Goal: Task Accomplishment & Management: Manage account settings

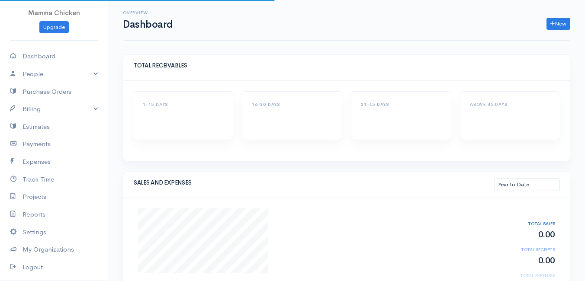
select select "thistoyear"
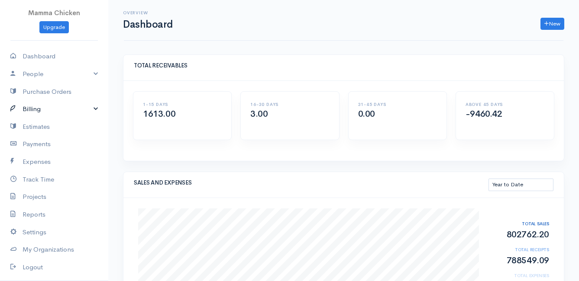
click at [46, 110] on link "Billing" at bounding box center [54, 109] width 108 height 18
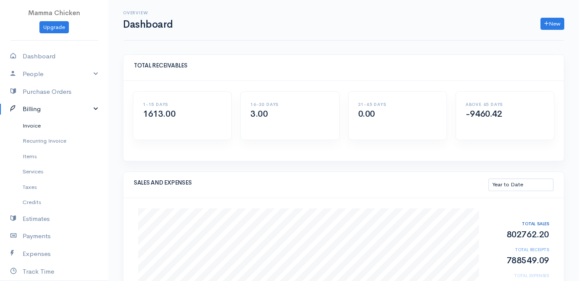
click at [39, 125] on link "Invoice" at bounding box center [54, 126] width 108 height 16
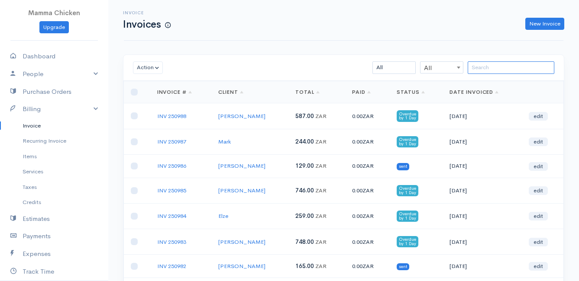
click at [486, 69] on input "search" at bounding box center [511, 67] width 87 height 13
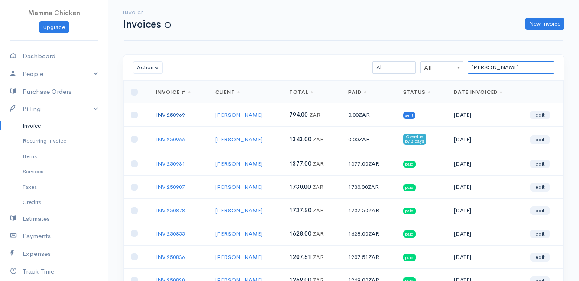
type input "[PERSON_NAME]"
click at [178, 115] on link "INV 250969" at bounding box center [170, 114] width 29 height 7
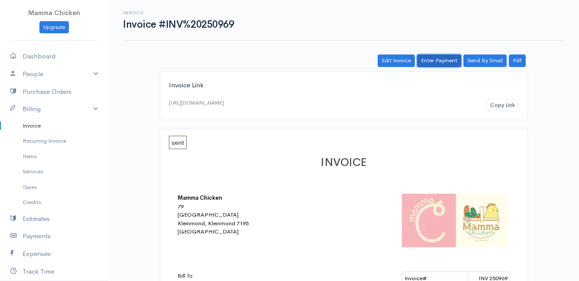
click at [445, 55] on link "Enter Payment" at bounding box center [439, 61] width 44 height 13
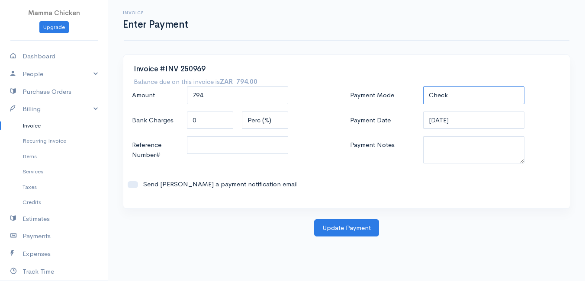
click at [446, 97] on select "Check Bank Transfer Credit Cash Debit ACH VISA MASTERCARD AMEX DISCOVER DINERS …" at bounding box center [473, 96] width 101 height 18
select select "Bank Transfer"
click at [423, 87] on select "Check Bank Transfer Credit Cash Debit ACH VISA MASTERCARD AMEX DISCOVER DINERS …" at bounding box center [473, 96] width 101 height 18
click at [351, 229] on button "Update Payment" at bounding box center [346, 229] width 65 height 18
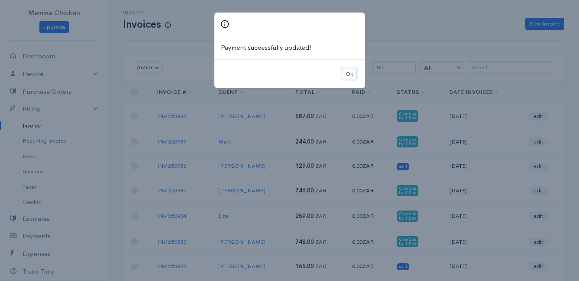
click at [349, 74] on button "Ok" at bounding box center [349, 74] width 15 height 13
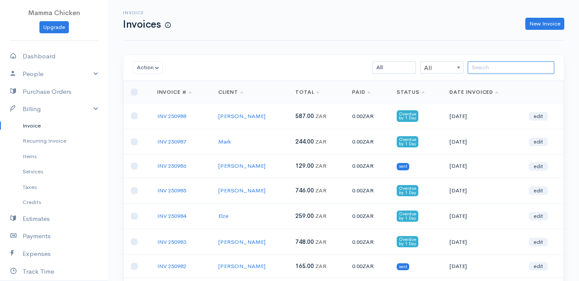
click at [488, 65] on input "search" at bounding box center [511, 67] width 87 height 13
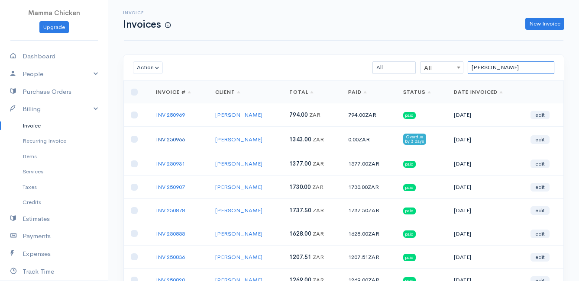
type input "[PERSON_NAME]"
click at [174, 139] on link "INV 250966" at bounding box center [170, 139] width 29 height 7
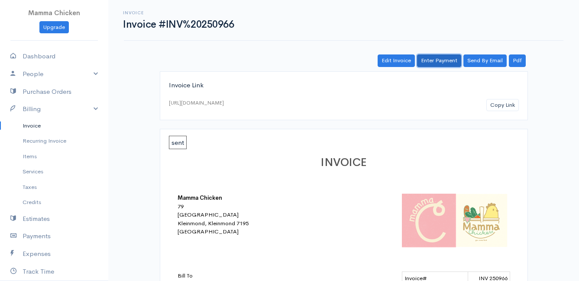
click at [446, 63] on link "Enter Payment" at bounding box center [439, 61] width 44 height 13
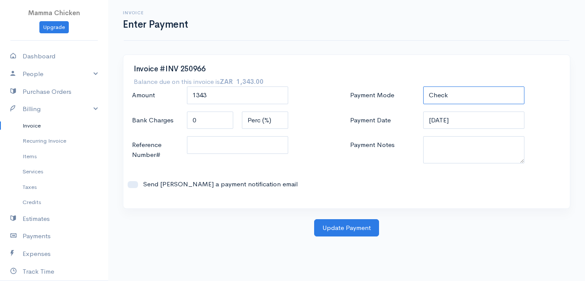
click at [459, 97] on select "Check Bank Transfer Credit Cash Debit ACH VISA MASTERCARD AMEX DISCOVER DINERS …" at bounding box center [473, 96] width 101 height 18
select select "Bank Transfer"
click at [423, 87] on select "Check Bank Transfer Credit Cash Debit ACH VISA MASTERCARD AMEX DISCOVER DINERS …" at bounding box center [473, 96] width 101 height 18
click at [345, 229] on button "Update Payment" at bounding box center [346, 229] width 65 height 18
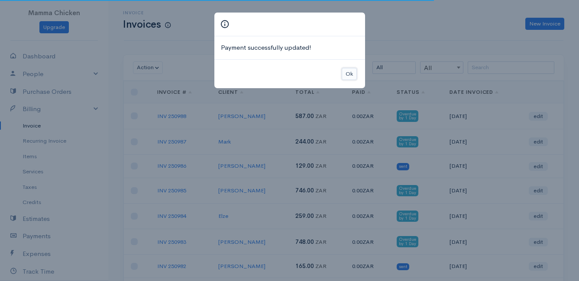
click at [350, 69] on button "Ok" at bounding box center [349, 74] width 15 height 13
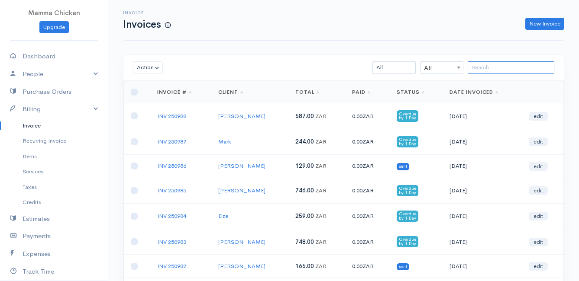
click at [497, 68] on input "search" at bounding box center [511, 67] width 87 height 13
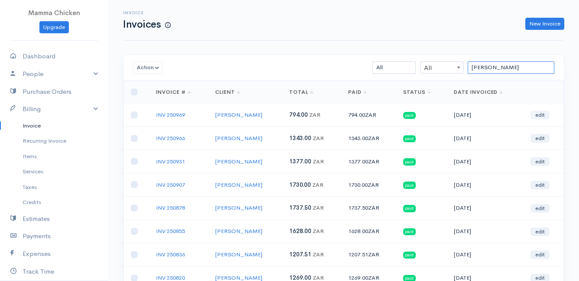
type input "[PERSON_NAME]"
click at [542, 113] on link "edit" at bounding box center [539, 115] width 19 height 9
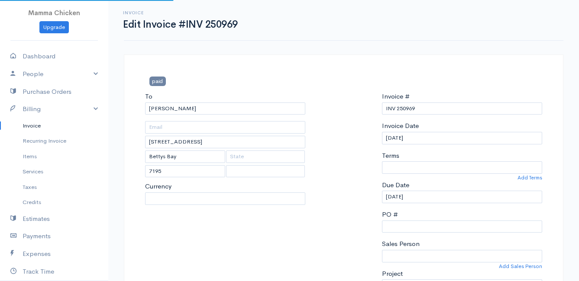
select select
select select "[GEOGRAPHIC_DATA]"
select select "0"
select select "ZAR"
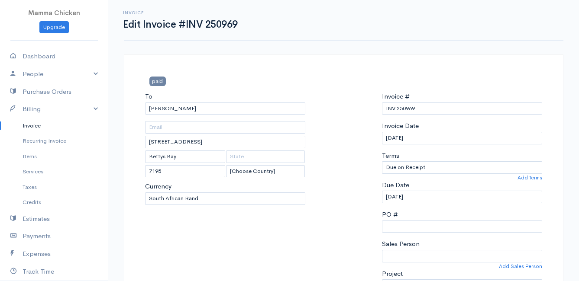
click at [38, 126] on link "Invoice" at bounding box center [54, 126] width 108 height 16
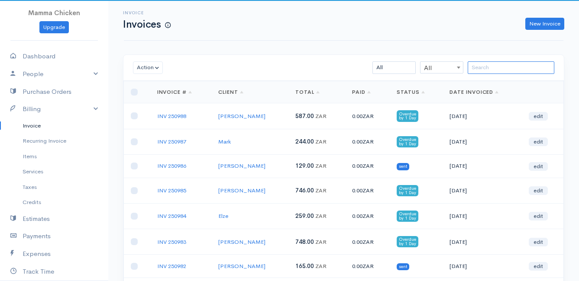
click at [487, 65] on input "search" at bounding box center [511, 67] width 87 height 13
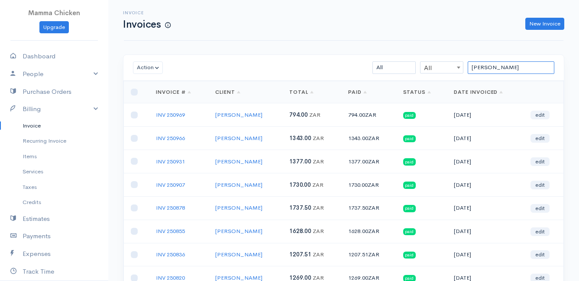
type input "[PERSON_NAME]"
click at [541, 116] on link "edit" at bounding box center [539, 115] width 19 height 9
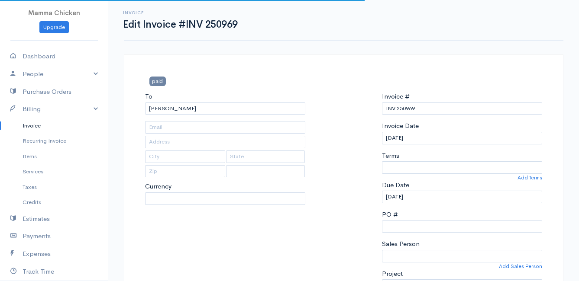
type input "[STREET_ADDRESS]"
type input "Bettys Bay"
type input "7195"
select select
click at [463, 139] on input "[DATE]" at bounding box center [462, 138] width 160 height 13
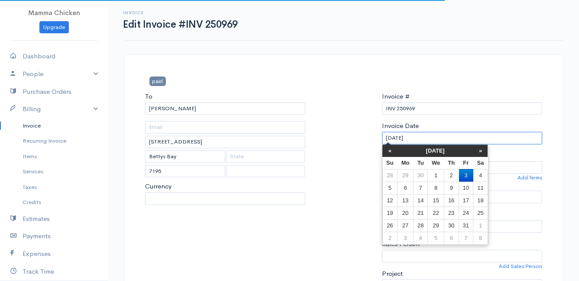
select select "ZAR"
select select "0"
select select "[GEOGRAPHIC_DATA]"
click at [416, 175] on td "30" at bounding box center [420, 175] width 14 height 13
type input "[DATE]"
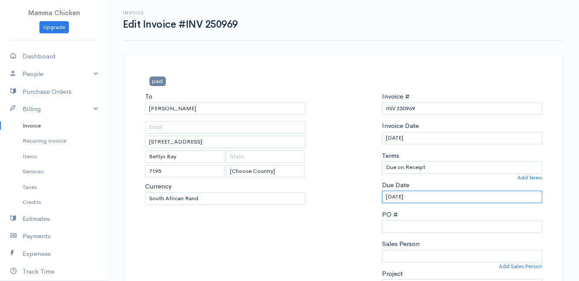
click at [434, 201] on input "[DATE]" at bounding box center [462, 197] width 160 height 13
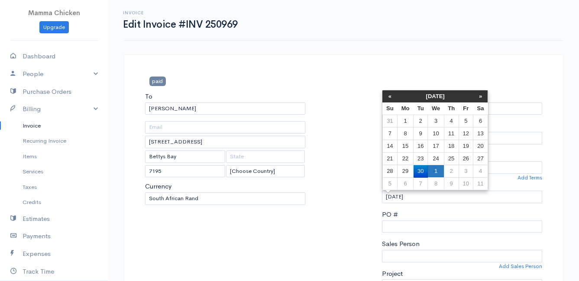
click at [440, 170] on td "1" at bounding box center [436, 171] width 16 height 13
type input "[DATE]"
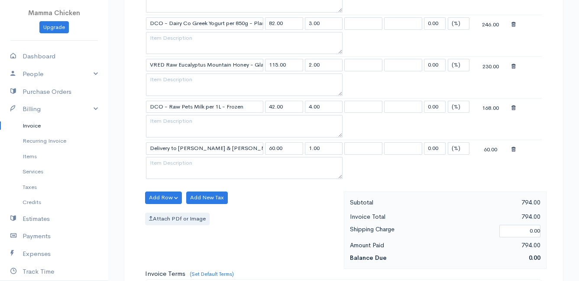
scroll to position [634, 0]
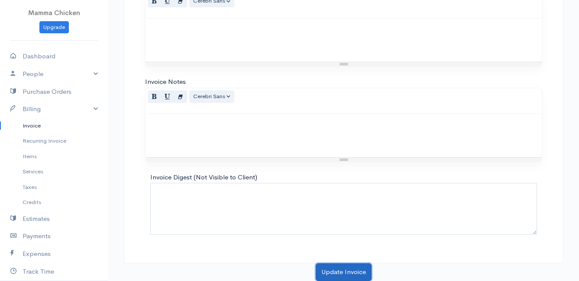
click at [343, 275] on button "Update Invoice" at bounding box center [344, 273] width 56 height 18
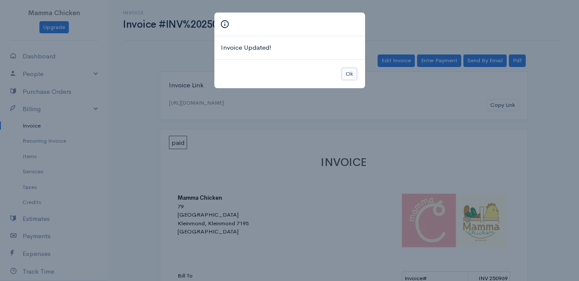
click at [351, 73] on button "Ok" at bounding box center [349, 74] width 15 height 13
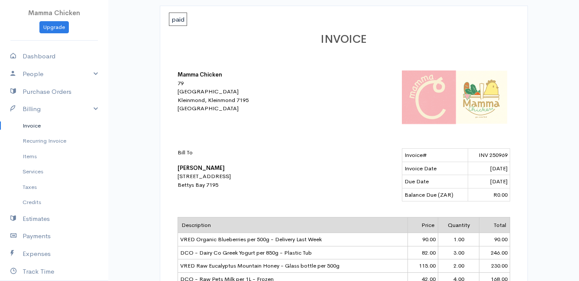
scroll to position [80, 0]
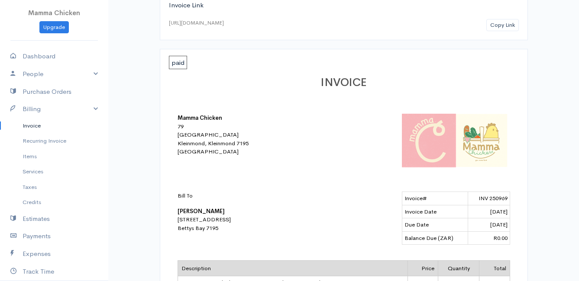
click at [31, 127] on link "Invoice" at bounding box center [54, 126] width 108 height 16
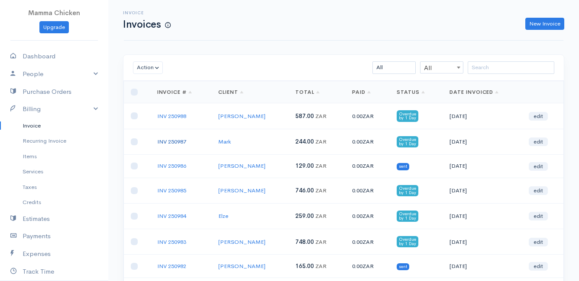
click at [170, 141] on link "INV 250987" at bounding box center [171, 141] width 29 height 7
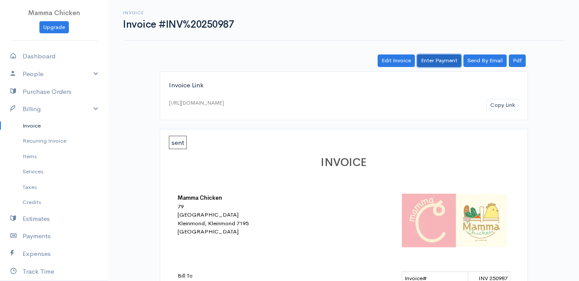
click at [433, 61] on link "Enter Payment" at bounding box center [439, 61] width 44 height 13
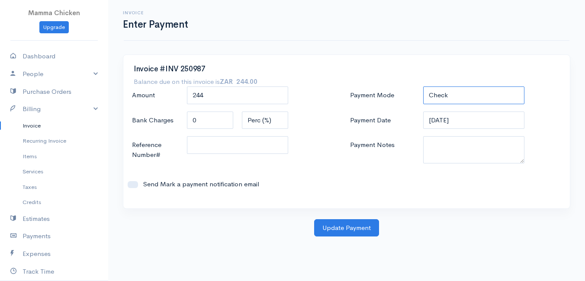
click at [473, 94] on select "Check Bank Transfer Credit Cash Debit ACH VISA MASTERCARD AMEX DISCOVER DINERS …" at bounding box center [473, 96] width 101 height 18
select select "Bank Transfer"
click at [423, 87] on select "Check Bank Transfer Credit Cash Debit ACH VISA MASTERCARD AMEX DISCOVER DINERS …" at bounding box center [473, 96] width 101 height 18
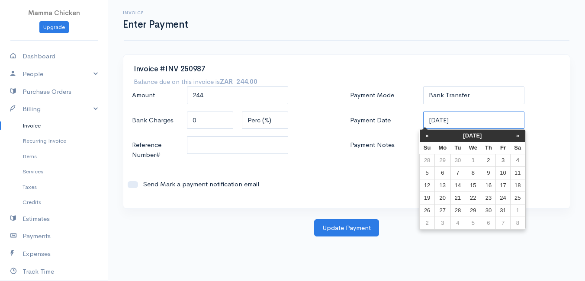
click at [472, 120] on input "[DATE]" at bounding box center [473, 121] width 101 height 18
click at [454, 160] on td "30" at bounding box center [458, 160] width 14 height 13
type input "[DATE]"
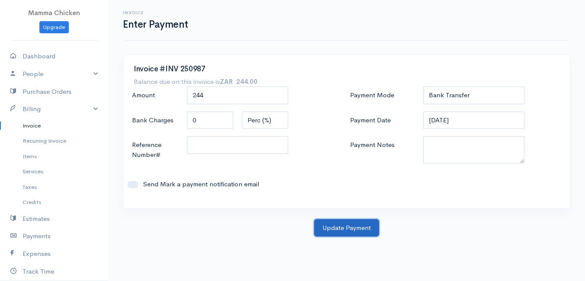
click at [348, 224] on button "Update Payment" at bounding box center [346, 229] width 65 height 18
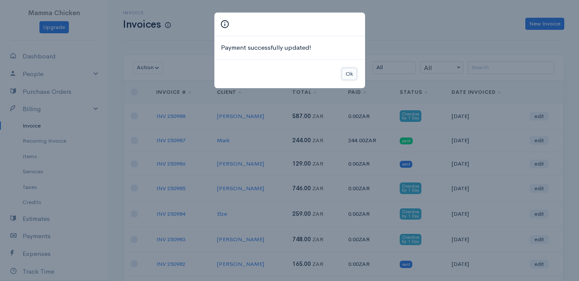
click at [347, 75] on button "Ok" at bounding box center [349, 74] width 15 height 13
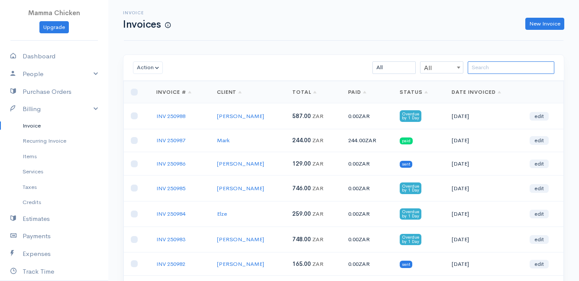
click at [487, 71] on input "search" at bounding box center [511, 67] width 87 height 13
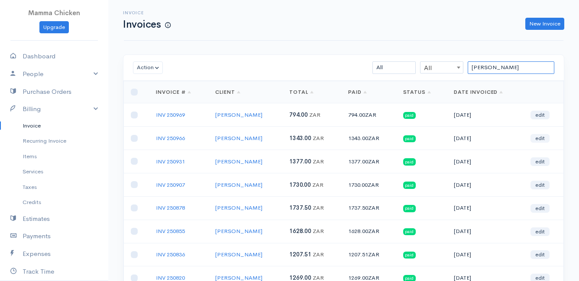
type input "[PERSON_NAME]"
click at [541, 139] on link "edit" at bounding box center [539, 138] width 19 height 9
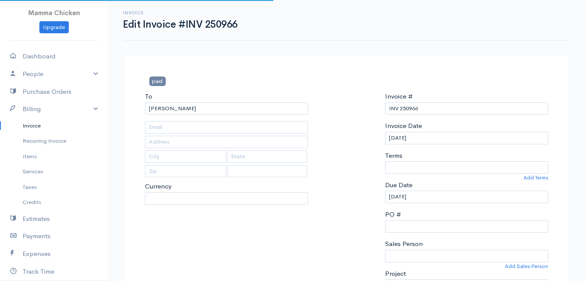
type input "[STREET_ADDRESS]"
type input "Bettys Bay"
type input "7195"
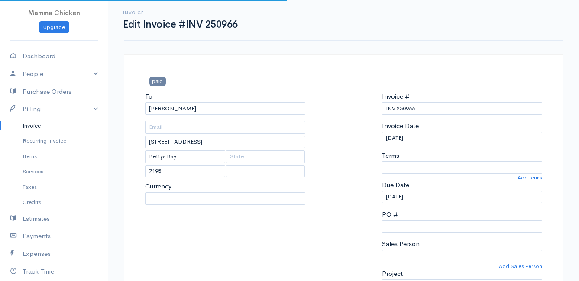
select select
select select "[GEOGRAPHIC_DATA]"
select select "ZAR"
select select "0"
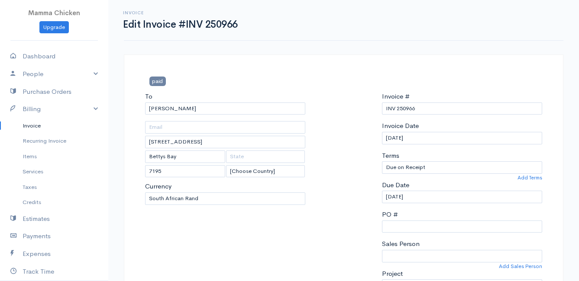
click at [31, 124] on link "Invoice" at bounding box center [54, 126] width 108 height 16
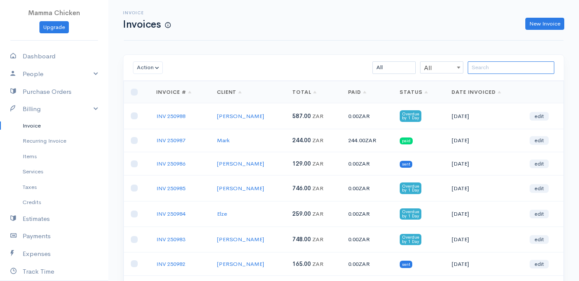
click at [508, 67] on input "search" at bounding box center [511, 67] width 87 height 13
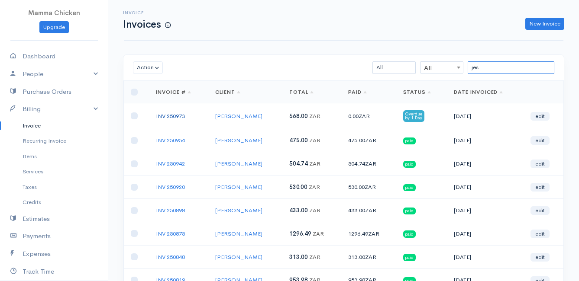
type input "jes"
click at [175, 114] on link "INV 250973" at bounding box center [170, 116] width 29 height 7
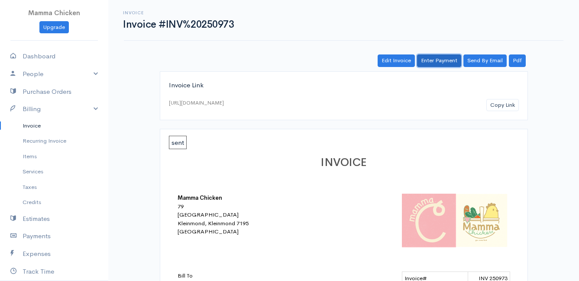
click at [443, 61] on link "Enter Payment" at bounding box center [439, 61] width 44 height 13
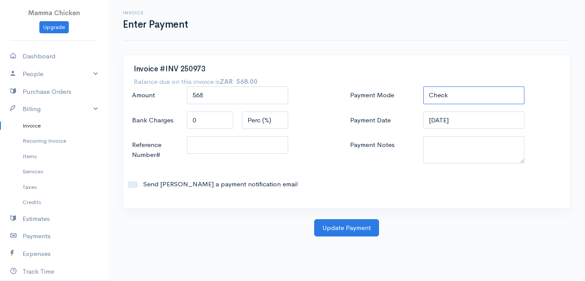
click at [476, 95] on select "Check Bank Transfer Credit Cash Debit ACH VISA MASTERCARD AMEX DISCOVER DINERS …" at bounding box center [473, 96] width 101 height 18
select select "Bank Transfer"
click at [423, 87] on select "Check Bank Transfer Credit Cash Debit ACH VISA MASTERCARD AMEX DISCOVER DINERS …" at bounding box center [473, 96] width 101 height 18
click at [347, 226] on button "Update Payment" at bounding box center [346, 229] width 65 height 18
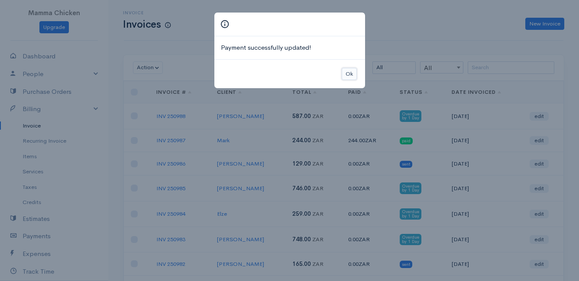
click at [351, 72] on button "Ok" at bounding box center [349, 74] width 15 height 13
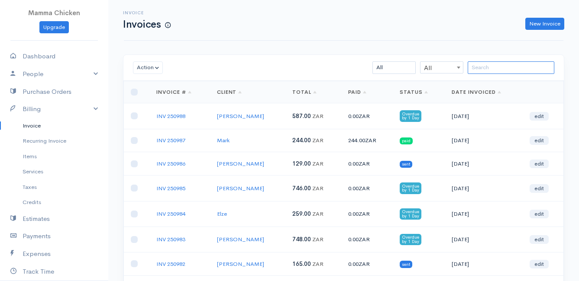
click at [489, 68] on input "search" at bounding box center [511, 67] width 87 height 13
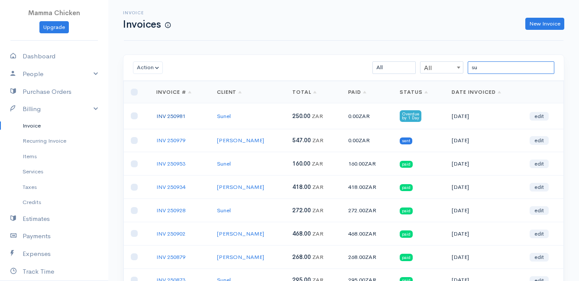
type input "su"
click at [177, 117] on link "INV 250981" at bounding box center [170, 116] width 29 height 7
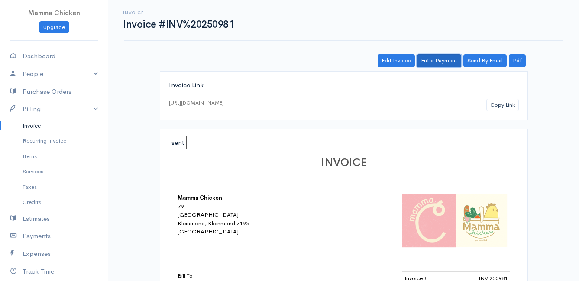
click at [442, 64] on link "Enter Payment" at bounding box center [439, 61] width 44 height 13
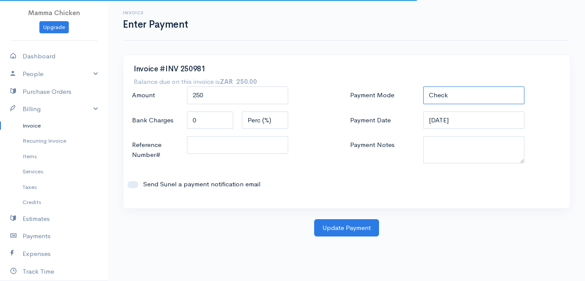
click at [476, 97] on select "Check Bank Transfer Credit Cash Debit ACH VISA MASTERCARD AMEX DISCOVER DINERS …" at bounding box center [473, 96] width 101 height 18
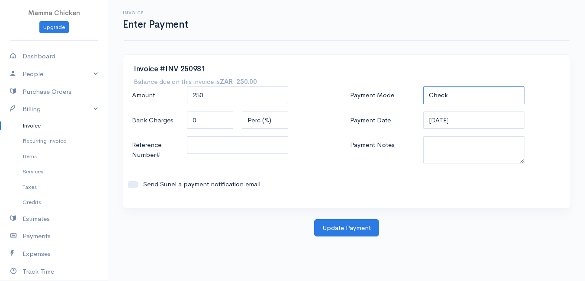
select select "Bank Transfer"
click at [423, 87] on select "Check Bank Transfer Credit Cash Debit ACH VISA MASTERCARD AMEX DISCOVER DINERS …" at bounding box center [473, 96] width 101 height 18
click at [362, 227] on button "Update Payment" at bounding box center [346, 229] width 65 height 18
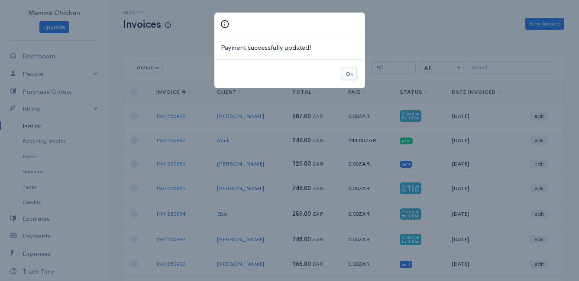
click at [355, 71] on button "Ok" at bounding box center [349, 74] width 15 height 13
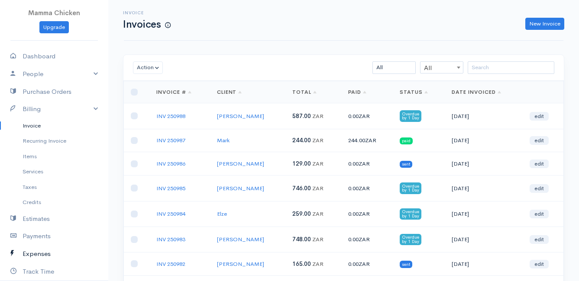
click at [42, 255] on link "Expenses" at bounding box center [54, 255] width 108 height 18
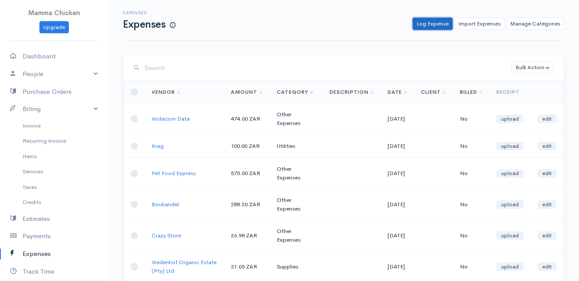
click at [435, 23] on link "Log Expense" at bounding box center [433, 24] width 40 height 13
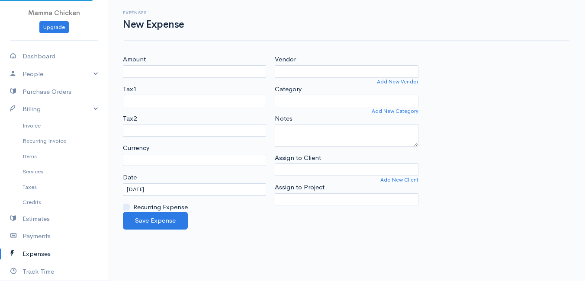
select select "ZAR"
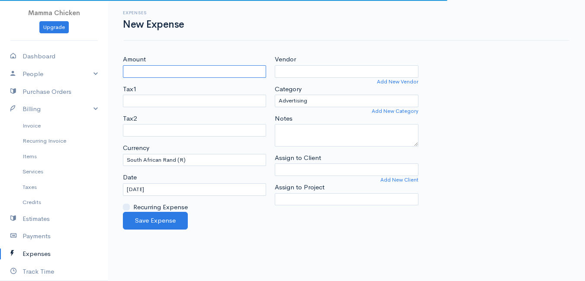
click at [160, 65] on input "Amount" at bounding box center [194, 71] width 143 height 13
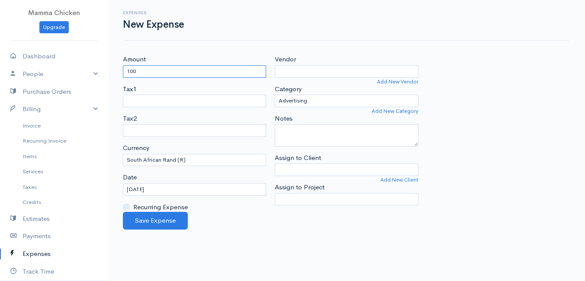
type input "100"
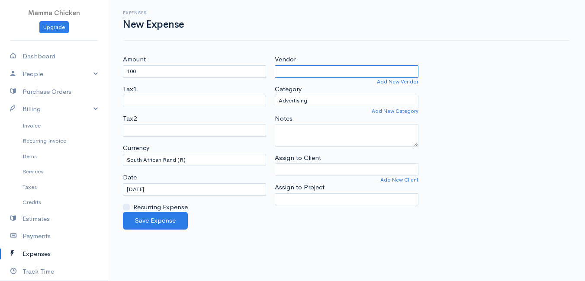
click at [310, 70] on input "Vendor" at bounding box center [346, 71] width 143 height 13
type input "Krag"
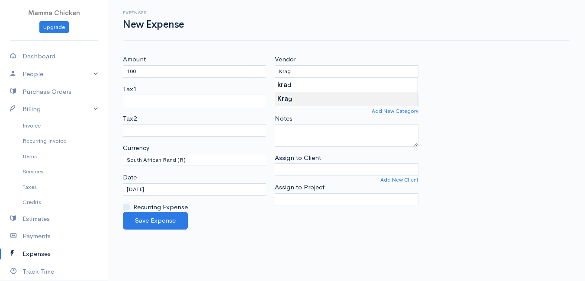
click at [297, 96] on body "Mamma Chicken Upgrade Dashboard People Clients Vendors Staff Users Purchase Ord…" at bounding box center [292, 140] width 585 height 281
click at [316, 100] on select "Advertising Car & Truck Expenses Contractors Education Education and Training E…" at bounding box center [346, 101] width 143 height 13
select select "Utilities"
click at [275, 95] on select "Advertising Car & Truck Expenses Contractors Education Education and Training E…" at bounding box center [346, 101] width 143 height 13
click at [176, 190] on input "[DATE]" at bounding box center [194, 190] width 143 height 13
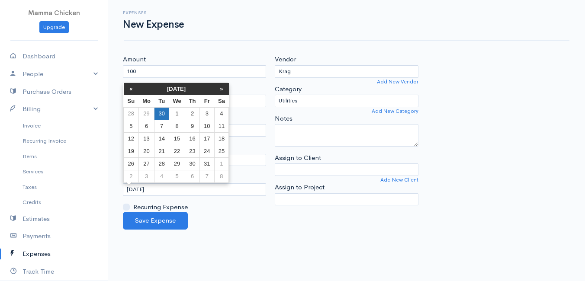
click at [164, 113] on td "30" at bounding box center [162, 113] width 14 height 13
type input "[DATE]"
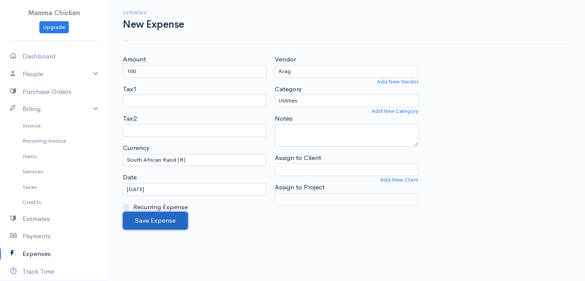
click at [159, 221] on button "Save Expense" at bounding box center [155, 221] width 65 height 18
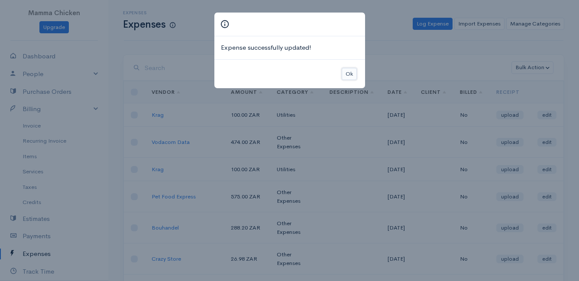
click at [348, 75] on button "Ok" at bounding box center [349, 74] width 15 height 13
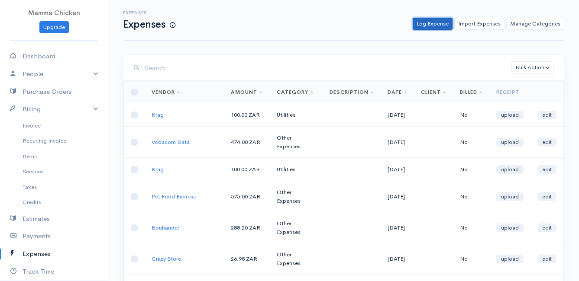
click at [433, 24] on link "Log Expense" at bounding box center [433, 24] width 40 height 13
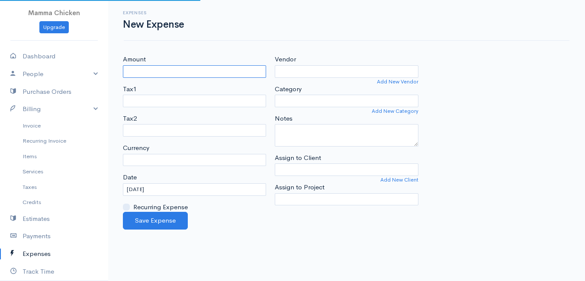
click at [200, 72] on input "Amount" at bounding box center [194, 71] width 143 height 13
select select "ZAR"
type input "225"
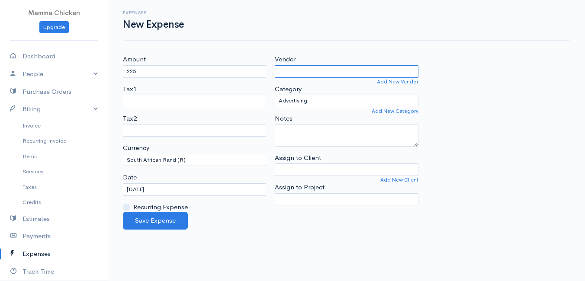
click at [344, 70] on input "Vendor" at bounding box center [346, 71] width 143 height 13
type input "Stofpad"
click at [326, 85] on body "Mamma Chicken Upgrade Dashboard People Clients Vendors Staff Users Purchase Ord…" at bounding box center [292, 140] width 585 height 281
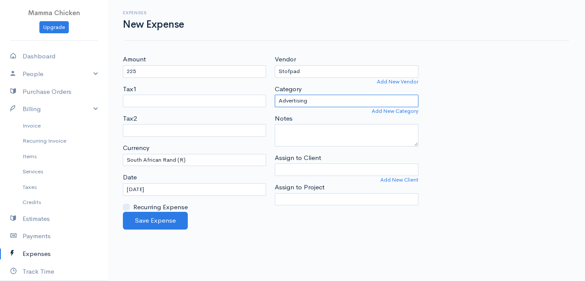
click at [321, 99] on select "Advertising Car & Truck Expenses Contractors Education Education and Training E…" at bounding box center [346, 101] width 143 height 13
select select "Supplies"
click at [275, 95] on select "Advertising Car & Truck Expenses Contractors Education Education and Training E…" at bounding box center [346, 101] width 143 height 13
click at [175, 189] on input "[DATE]" at bounding box center [194, 190] width 143 height 13
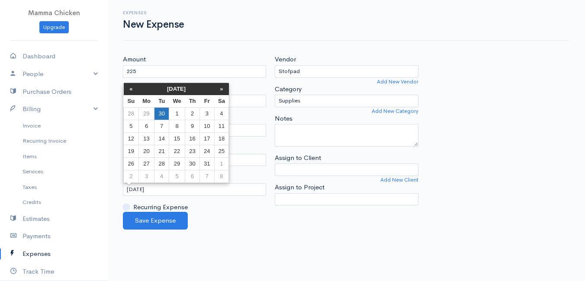
click at [162, 109] on td "30" at bounding box center [162, 113] width 14 height 13
type input "[DATE]"
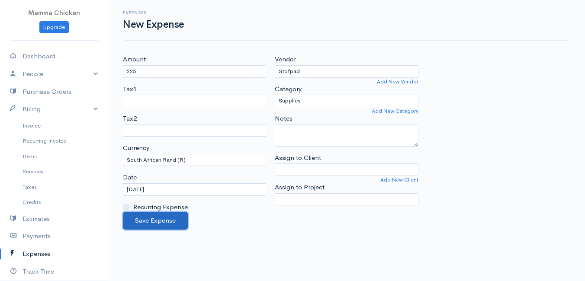
click at [156, 223] on button "Save Expense" at bounding box center [155, 221] width 65 height 18
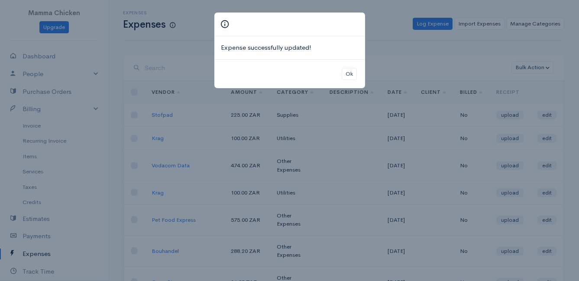
click at [346, 67] on div "Ok" at bounding box center [289, 73] width 151 height 29
click at [346, 76] on button "Ok" at bounding box center [349, 74] width 15 height 13
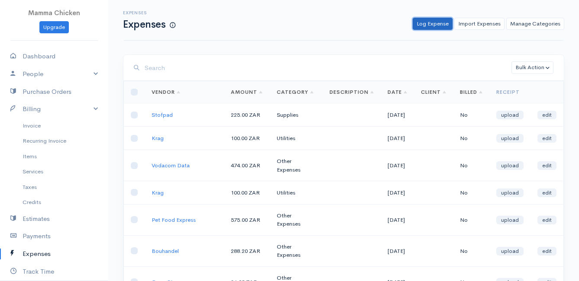
drag, startPoint x: 427, startPoint y: 24, endPoint x: 419, endPoint y: 27, distance: 8.8
click at [427, 24] on link "Log Expense" at bounding box center [433, 24] width 40 height 13
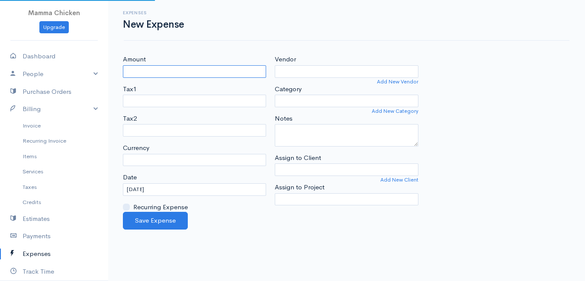
click at [225, 73] on input "Amount" at bounding box center [194, 71] width 143 height 13
select select "ZAR"
type input "1793.75"
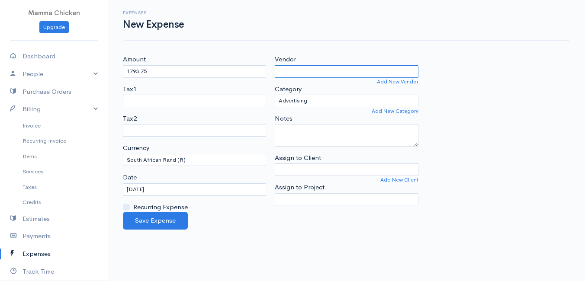
click at [344, 72] on input "Vendor" at bounding box center [346, 71] width 143 height 13
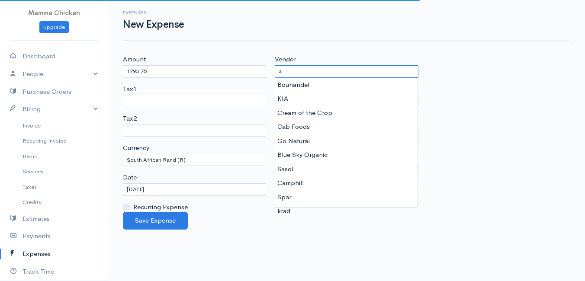
type input "a"
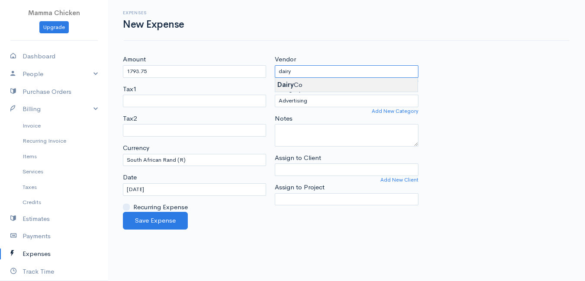
type input "Dairy Co"
click at [337, 84] on body "Mamma Chicken Upgrade Dashboard People Clients Vendors Staff Users Purchase Ord…" at bounding box center [292, 140] width 585 height 281
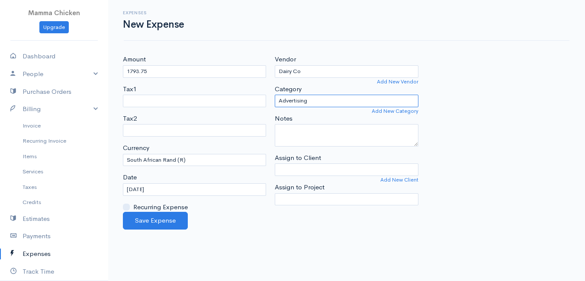
click at [331, 103] on select "Advertising Car & Truck Expenses Contractors Education Education and Training E…" at bounding box center [346, 101] width 143 height 13
select select "Supplies"
click at [275, 95] on select "Advertising Car & Truck Expenses Contractors Education Education and Training E…" at bounding box center [346, 101] width 143 height 13
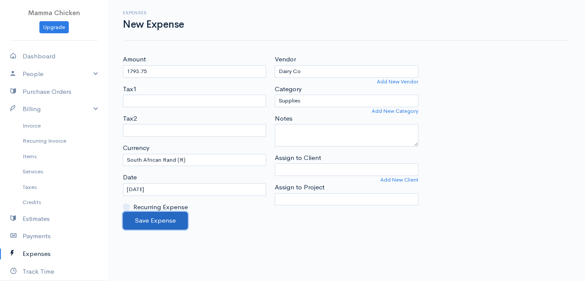
click at [164, 218] on button "Save Expense" at bounding box center [155, 221] width 65 height 18
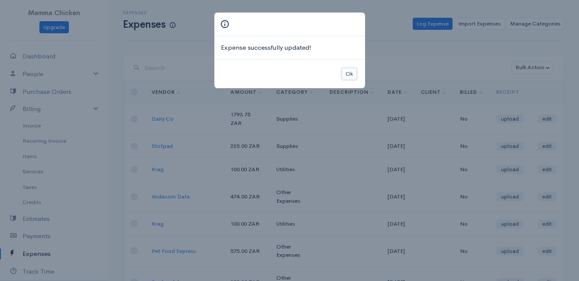
drag, startPoint x: 352, startPoint y: 74, endPoint x: 365, endPoint y: 66, distance: 15.5
click at [352, 73] on button "Ok" at bounding box center [349, 74] width 15 height 13
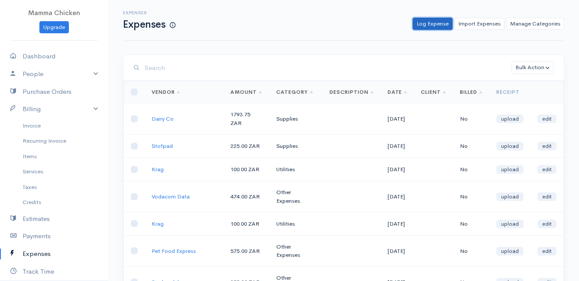
click at [430, 26] on link "Log Expense" at bounding box center [433, 24] width 40 height 13
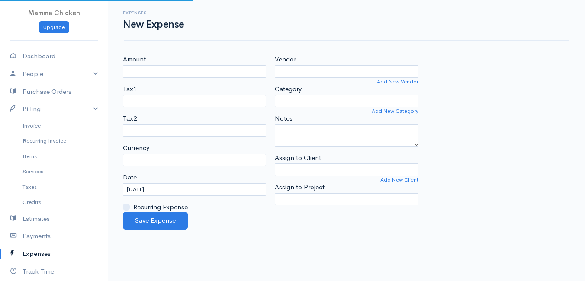
select select "ZAR"
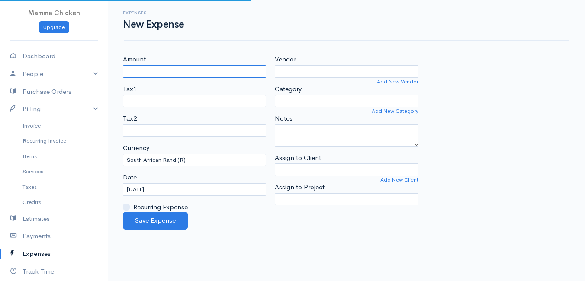
click at [202, 67] on input "Amount" at bounding box center [194, 71] width 143 height 13
type input "731.10"
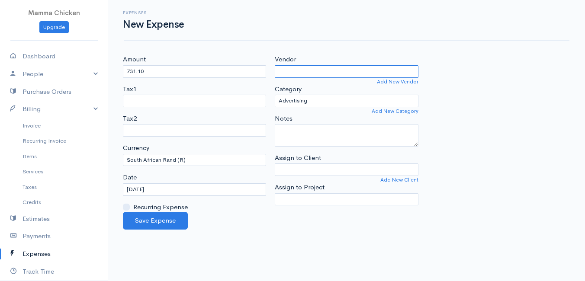
click at [316, 72] on input "Vendor" at bounding box center [346, 71] width 143 height 13
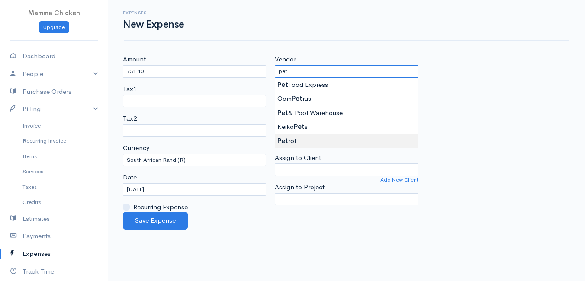
type input "Petrol"
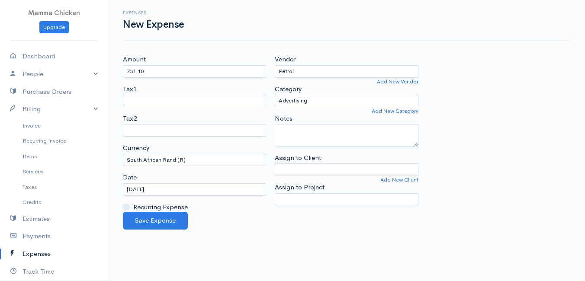
click at [304, 142] on body "Mamma Chicken Upgrade Dashboard People Clients Vendors Staff Users Purchase Ord…" at bounding box center [292, 140] width 585 height 281
click at [323, 99] on select "Advertising Car & Truck Expenses Contractors Education Education and Training E…" at bounding box center [346, 101] width 143 height 13
select select "Travel"
click at [275, 95] on select "Advertising Car & Truck Expenses Contractors Education Education and Training E…" at bounding box center [346, 101] width 143 height 13
click at [165, 220] on button "Save Expense" at bounding box center [155, 221] width 65 height 18
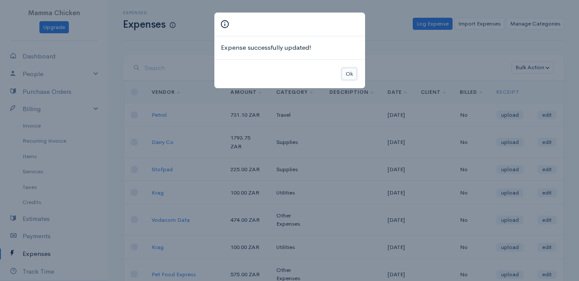
click at [356, 73] on button "Ok" at bounding box center [349, 74] width 15 height 13
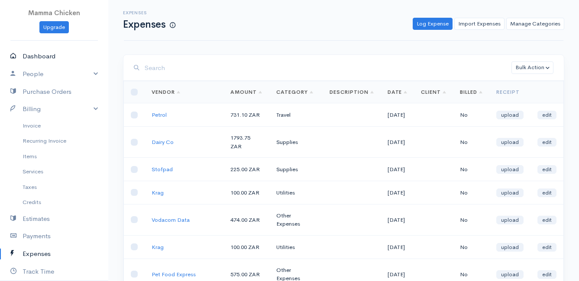
click at [29, 51] on link "Dashboard" at bounding box center [54, 57] width 108 height 18
select select "thistoyear"
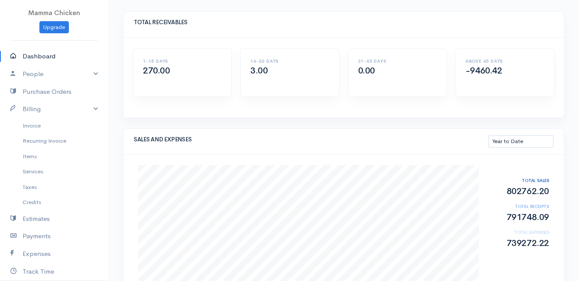
scroll to position [87, 0]
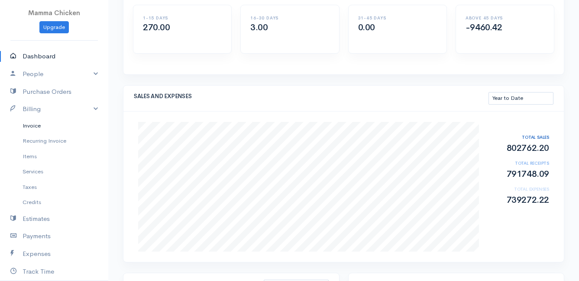
click at [34, 123] on link "Invoice" at bounding box center [54, 126] width 108 height 16
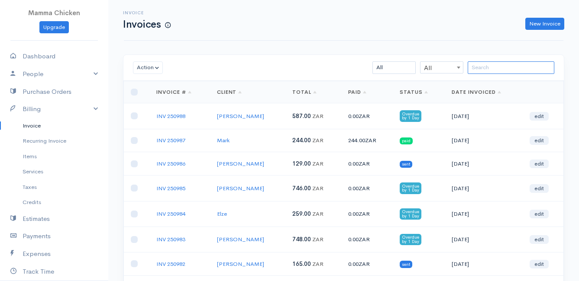
click at [491, 67] on input "search" at bounding box center [511, 67] width 87 height 13
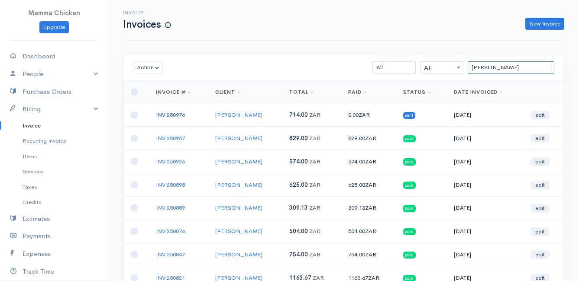
type input "[PERSON_NAME]"
click at [176, 115] on link "INV 250976" at bounding box center [170, 114] width 29 height 7
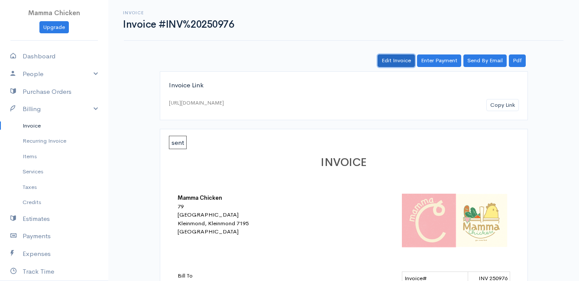
click at [397, 60] on link "Edit Invoice" at bounding box center [396, 61] width 37 height 13
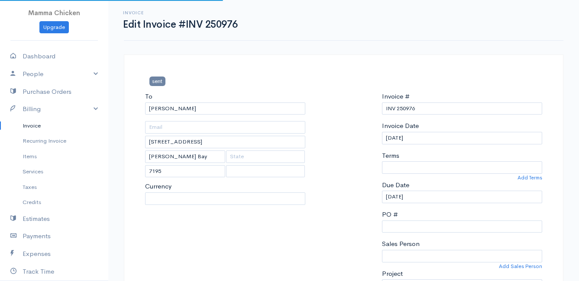
select select
select select "[GEOGRAPHIC_DATA]"
select select "ZAR"
select select "0"
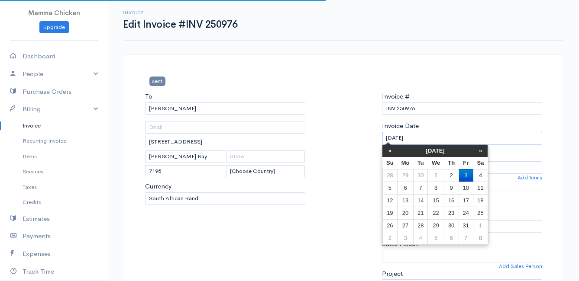
click at [426, 137] on input "[DATE]" at bounding box center [462, 138] width 160 height 13
click at [434, 173] on td "1" at bounding box center [436, 175] width 16 height 13
type input "[DATE]"
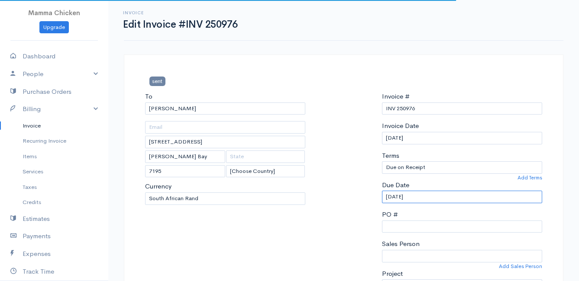
click at [432, 198] on input "[DATE]" at bounding box center [462, 197] width 160 height 13
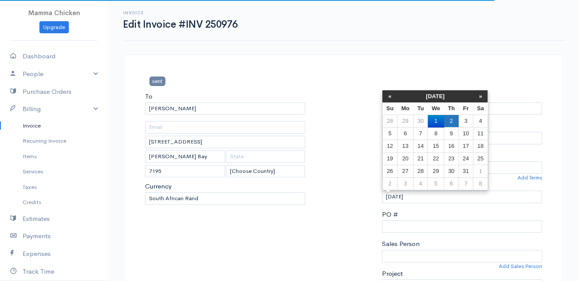
click at [456, 121] on td "2" at bounding box center [451, 121] width 15 height 13
type input "[DATE]"
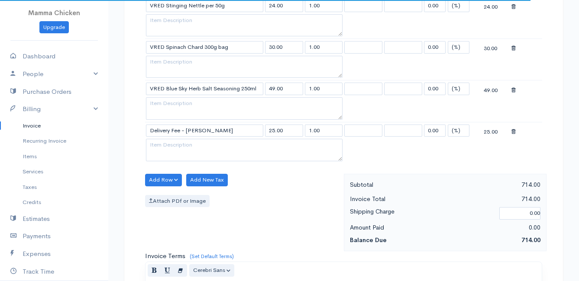
scroll to position [1092, 0]
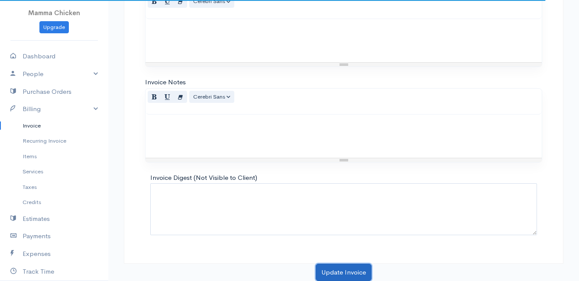
click at [342, 269] on button "Update Invoice" at bounding box center [344, 273] width 56 height 18
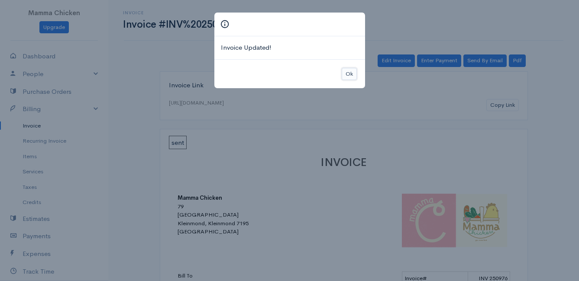
click at [349, 73] on button "Ok" at bounding box center [349, 74] width 15 height 13
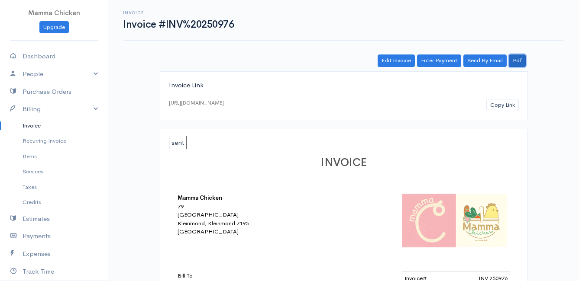
click at [518, 63] on link "Pdf" at bounding box center [517, 61] width 17 height 13
click at [521, 61] on link "Pdf" at bounding box center [517, 61] width 17 height 13
click at [35, 124] on link "Invoice" at bounding box center [54, 126] width 108 height 16
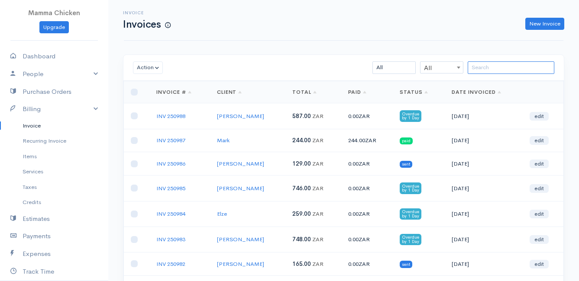
click at [477, 66] on input "search" at bounding box center [511, 67] width 87 height 13
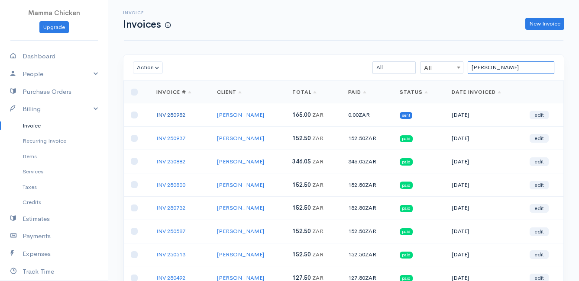
type input "[PERSON_NAME]"
click at [170, 112] on link "INV 250982" at bounding box center [170, 114] width 29 height 7
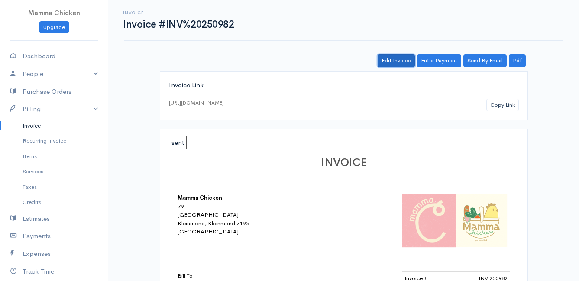
click at [399, 60] on link "Edit Invoice" at bounding box center [396, 61] width 37 height 13
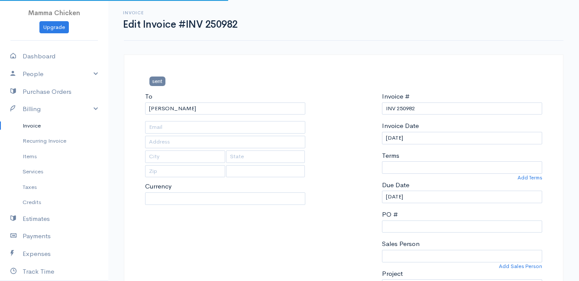
type input "678 [PERSON_NAME]"
type input "[PERSON_NAME] Bay"
type input "7195"
select select
select select "[GEOGRAPHIC_DATA]"
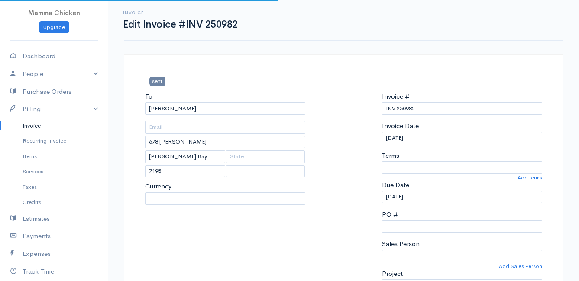
select select "ZAR"
select select "0"
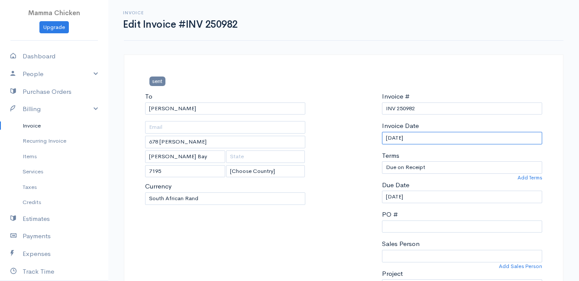
click at [433, 136] on input "[DATE]" at bounding box center [462, 138] width 160 height 13
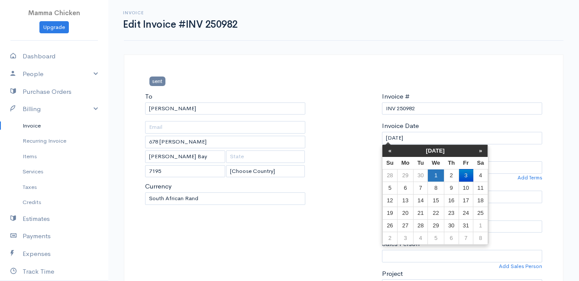
click at [433, 174] on td "1" at bounding box center [436, 175] width 16 height 13
type input "[DATE]"
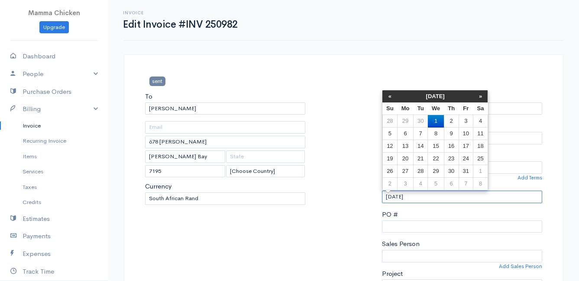
click at [429, 197] on input "[DATE]" at bounding box center [462, 197] width 160 height 13
click at [452, 117] on td "2" at bounding box center [451, 121] width 15 height 13
type input "[DATE]"
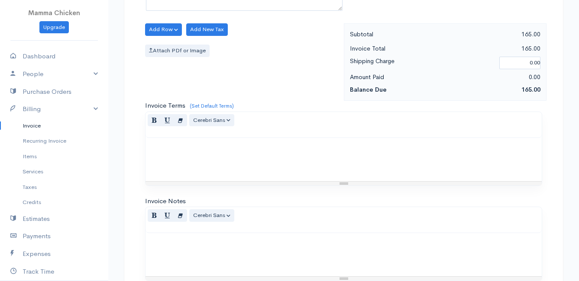
scroll to position [509, 0]
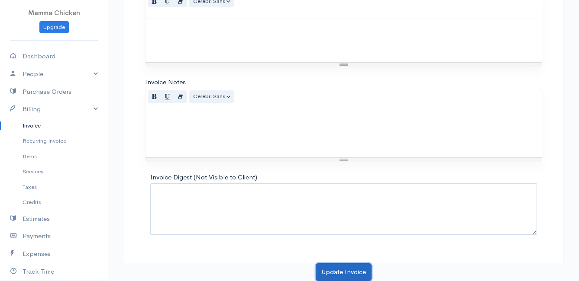
click at [346, 271] on button "Update Invoice" at bounding box center [344, 273] width 56 height 18
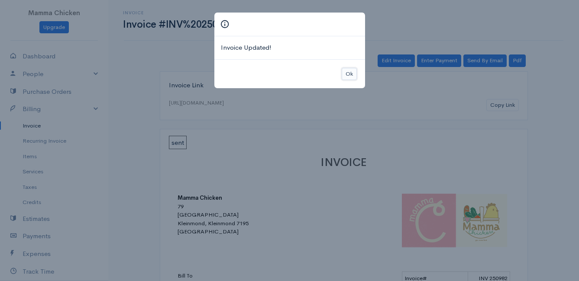
click at [352, 75] on button "Ok" at bounding box center [349, 74] width 15 height 13
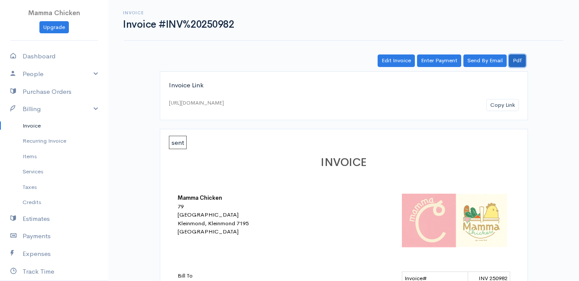
click at [522, 61] on link "Pdf" at bounding box center [517, 61] width 17 height 13
click at [32, 127] on link "Invoice" at bounding box center [54, 126] width 108 height 16
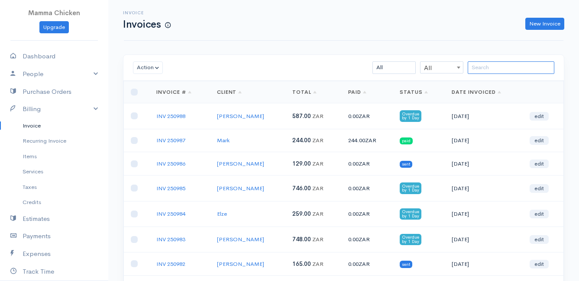
click at [500, 65] on input "search" at bounding box center [511, 67] width 87 height 13
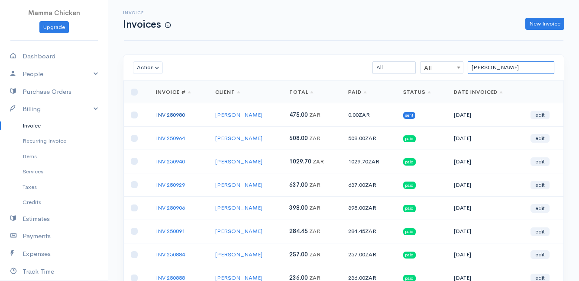
type input "[PERSON_NAME]"
click at [177, 115] on link "INV 250980" at bounding box center [170, 114] width 29 height 7
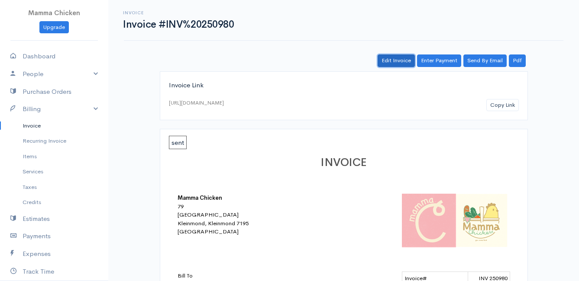
click at [393, 61] on link "Edit Invoice" at bounding box center [396, 61] width 37 height 13
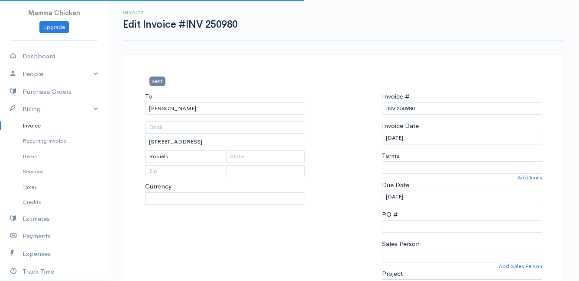
select select
select select "0"
select select "[GEOGRAPHIC_DATA]"
select select "ZAR"
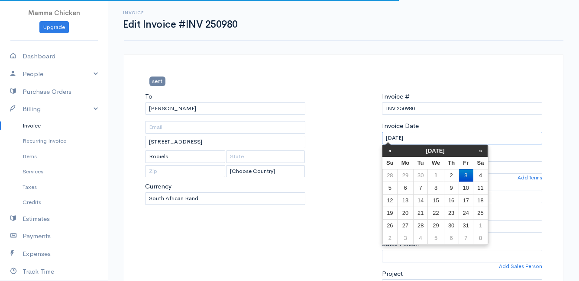
click at [433, 133] on input "[DATE]" at bounding box center [462, 138] width 160 height 13
click at [436, 171] on td "1" at bounding box center [436, 175] width 16 height 13
type input "[DATE]"
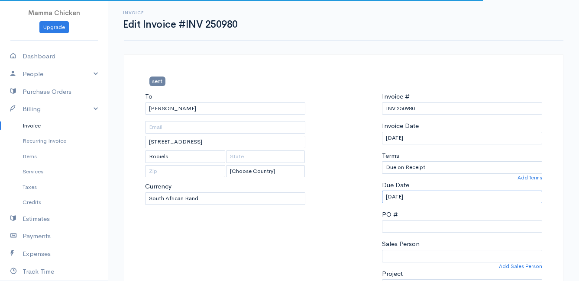
click at [431, 197] on input "[DATE]" at bounding box center [462, 197] width 160 height 13
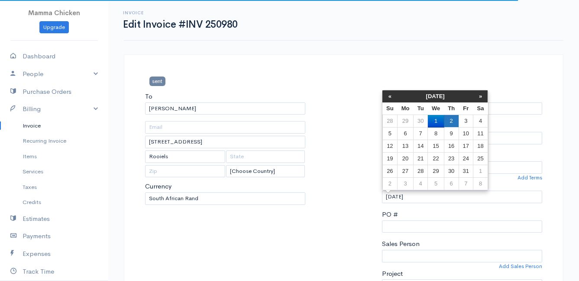
click at [449, 118] on td "2" at bounding box center [451, 121] width 15 height 13
type input "[DATE]"
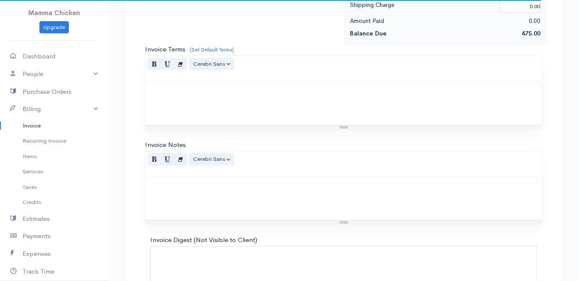
scroll to position [842, 0]
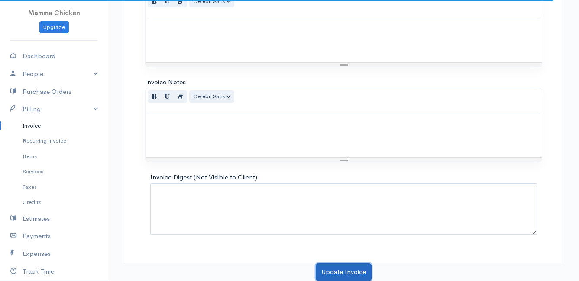
click at [346, 272] on button "Update Invoice" at bounding box center [344, 273] width 56 height 18
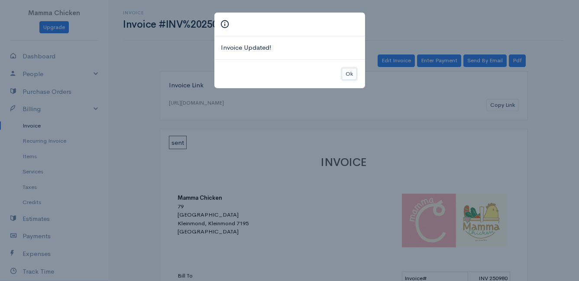
click at [352, 74] on button "Ok" at bounding box center [349, 74] width 15 height 13
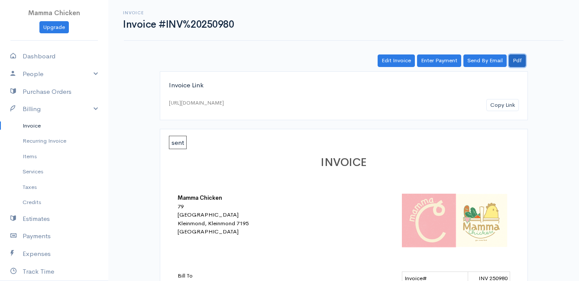
click at [520, 57] on link "Pdf" at bounding box center [517, 61] width 17 height 13
click at [33, 125] on link "Invoice" at bounding box center [54, 126] width 108 height 16
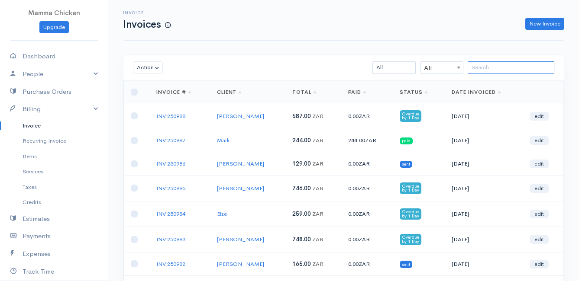
click at [478, 67] on input "search" at bounding box center [511, 67] width 87 height 13
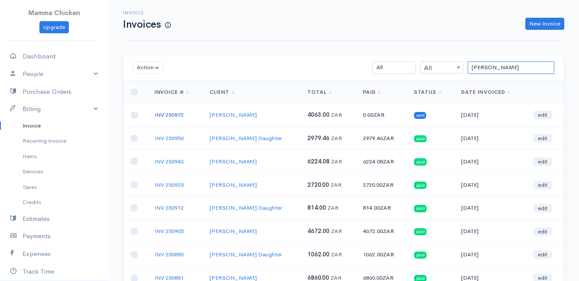
type input "[PERSON_NAME]"
click at [170, 114] on link "INV 250972" at bounding box center [169, 114] width 29 height 7
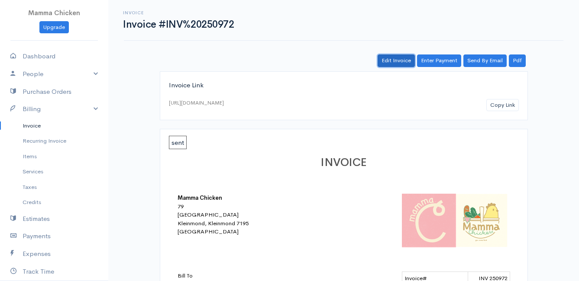
click at [395, 60] on link "Edit Invoice" at bounding box center [396, 61] width 37 height 13
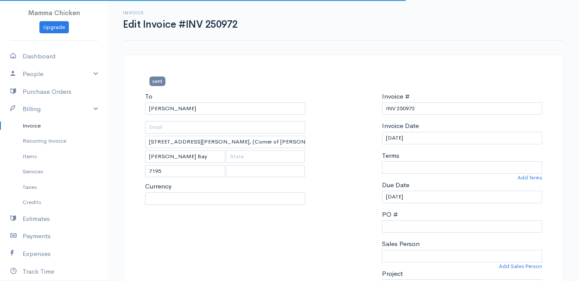
select select "0"
select select
select select "[GEOGRAPHIC_DATA]"
select select "ZAR"
click at [428, 139] on input "[DATE]" at bounding box center [462, 138] width 160 height 13
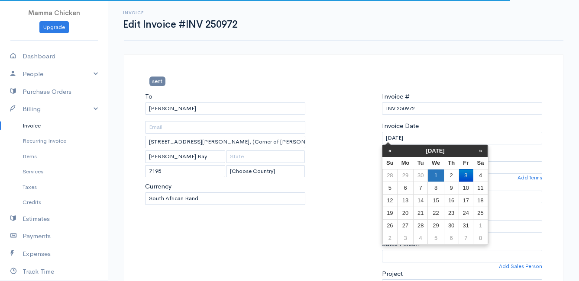
click at [434, 173] on td "1" at bounding box center [436, 175] width 16 height 13
type input "[DATE]"
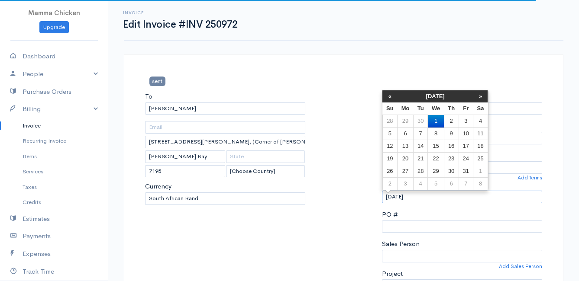
click at [422, 197] on input "[DATE]" at bounding box center [462, 197] width 160 height 13
click at [450, 120] on td "2" at bounding box center [451, 121] width 15 height 13
type input "[DATE]"
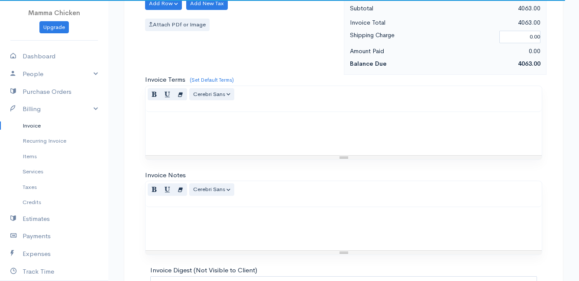
scroll to position [1176, 0]
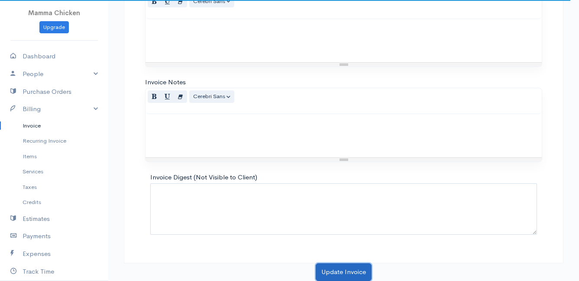
click at [347, 271] on button "Update Invoice" at bounding box center [344, 273] width 56 height 18
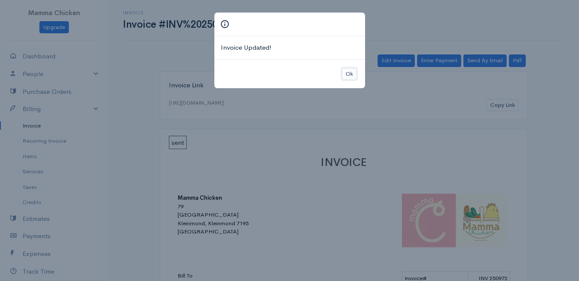
click at [350, 71] on button "Ok" at bounding box center [349, 74] width 15 height 13
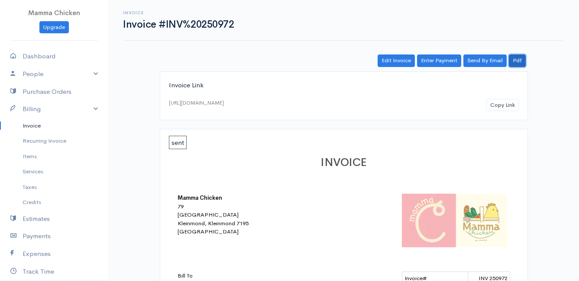
click at [521, 62] on link "Pdf" at bounding box center [517, 61] width 17 height 13
click at [26, 123] on link "Invoice" at bounding box center [54, 126] width 108 height 16
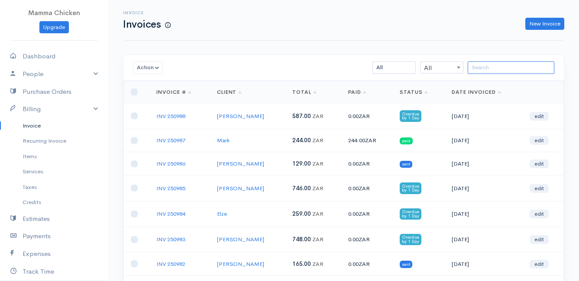
click at [479, 67] on input "search" at bounding box center [511, 67] width 87 height 13
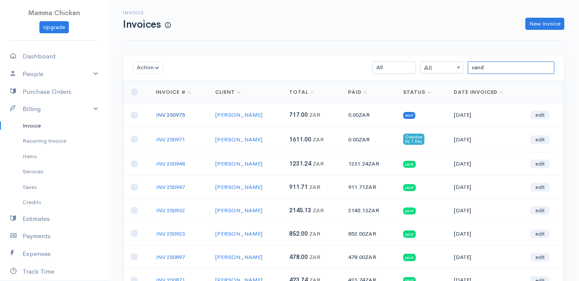
type input "sand"
click at [176, 114] on link "INV 250975" at bounding box center [170, 114] width 29 height 7
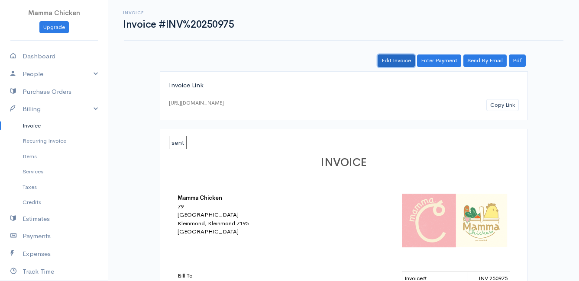
click at [398, 61] on link "Edit Invoice" at bounding box center [396, 61] width 37 height 13
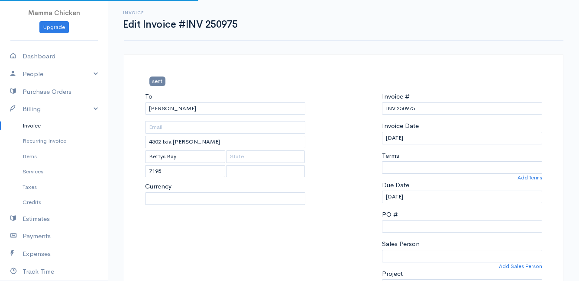
select select
select select "[GEOGRAPHIC_DATA]"
select select "ZAR"
select select "0"
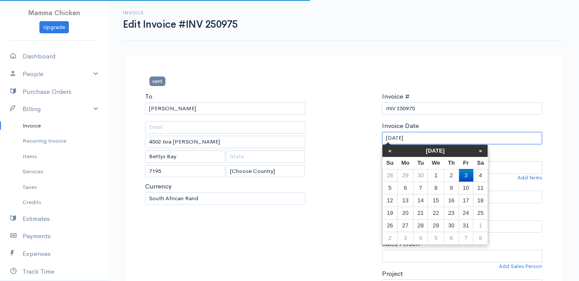
click at [433, 138] on input "[DATE]" at bounding box center [462, 138] width 160 height 13
click at [433, 172] on td "1" at bounding box center [436, 175] width 16 height 13
type input "[DATE]"
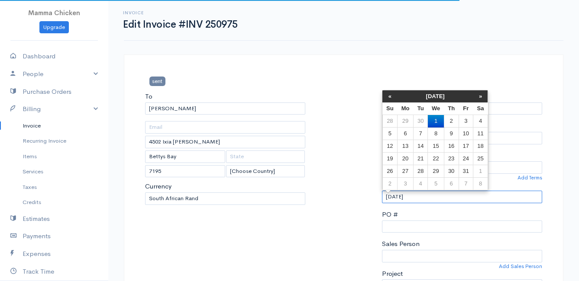
click at [432, 192] on input "[DATE]" at bounding box center [462, 197] width 160 height 13
click at [454, 120] on td "2" at bounding box center [451, 121] width 15 height 13
type input "[DATE]"
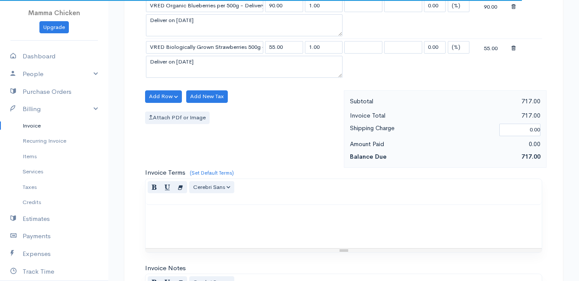
scroll to position [1009, 0]
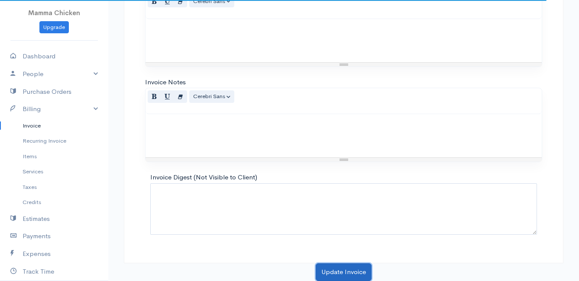
click at [332, 276] on button "Update Invoice" at bounding box center [344, 273] width 56 height 18
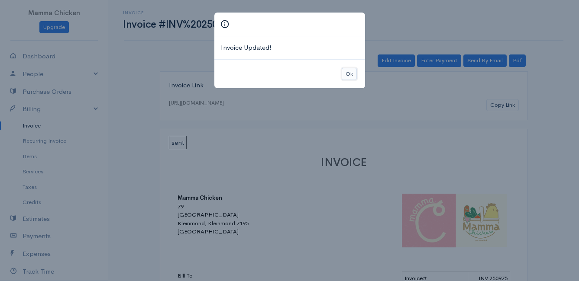
click at [353, 73] on button "Ok" at bounding box center [349, 74] width 15 height 13
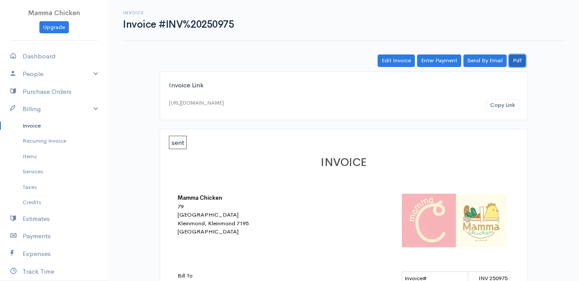
click at [520, 59] on link "Pdf" at bounding box center [517, 61] width 17 height 13
click at [34, 123] on link "Invoice" at bounding box center [54, 126] width 108 height 16
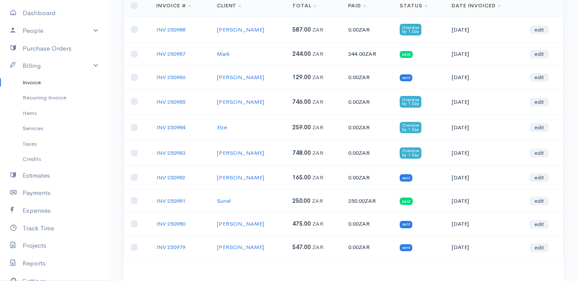
scroll to position [130, 0]
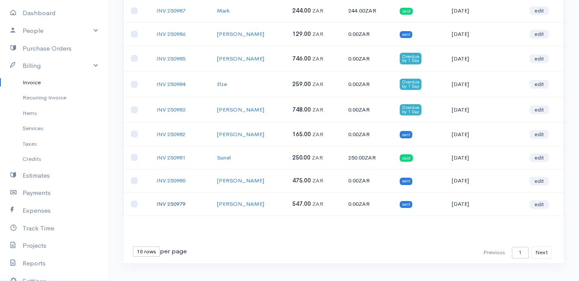
click at [177, 204] on link "INV 250979" at bounding box center [170, 203] width 29 height 7
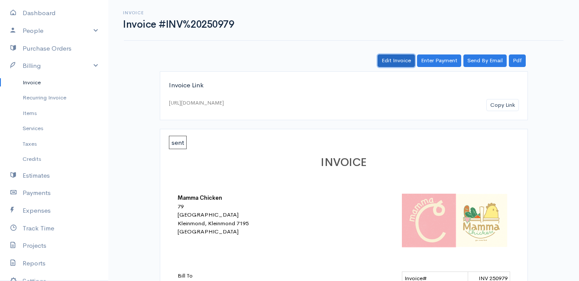
click at [401, 61] on link "Edit Invoice" at bounding box center [396, 61] width 37 height 13
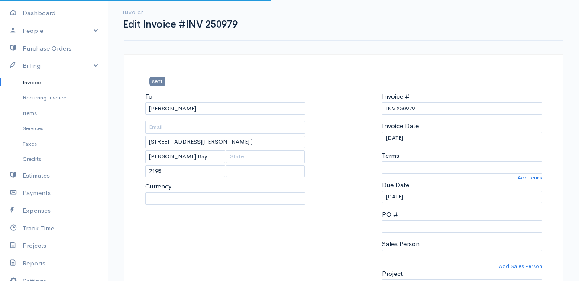
select select
select select "[GEOGRAPHIC_DATA]"
select select "ZAR"
select select "0"
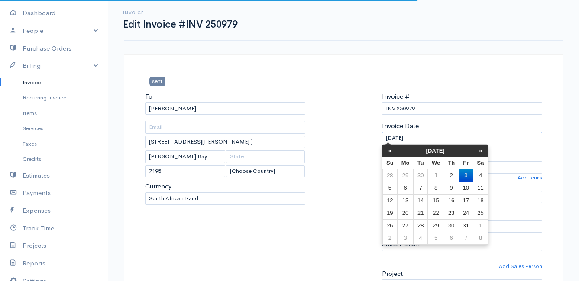
click at [426, 138] on input "[DATE]" at bounding box center [462, 138] width 160 height 13
click at [441, 174] on td "1" at bounding box center [436, 175] width 16 height 13
type input "[DATE]"
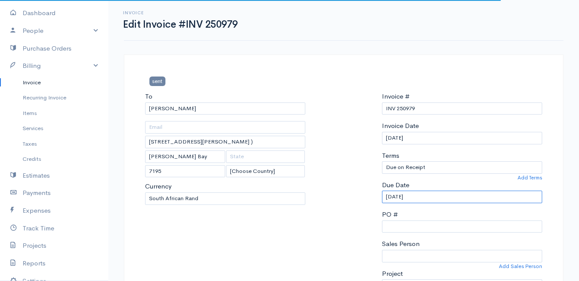
click at [429, 197] on input "[DATE]" at bounding box center [462, 197] width 160 height 13
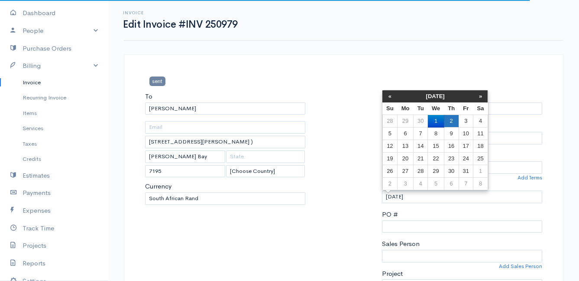
click at [453, 120] on td "2" at bounding box center [451, 121] width 15 height 13
type input "[DATE]"
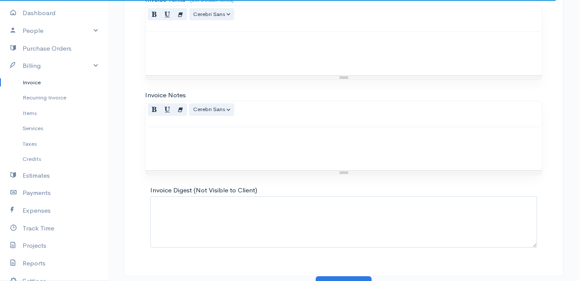
scroll to position [1009, 0]
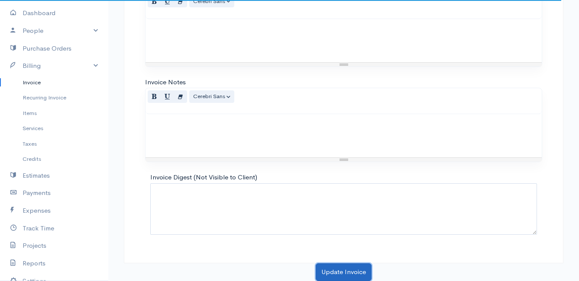
click at [332, 270] on button "Update Invoice" at bounding box center [344, 273] width 56 height 18
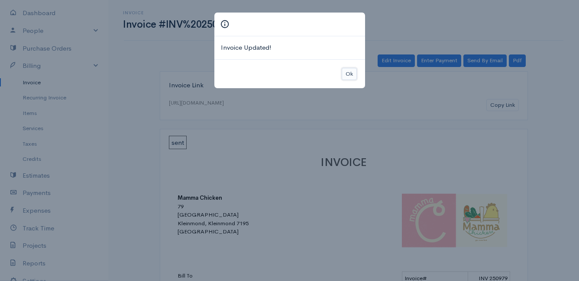
click at [354, 70] on button "Ok" at bounding box center [349, 74] width 15 height 13
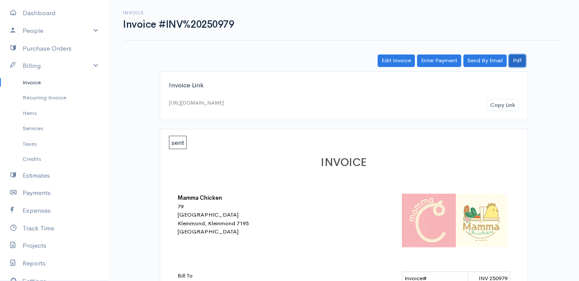
click at [519, 61] on link "Pdf" at bounding box center [517, 61] width 17 height 13
